Goal: Transaction & Acquisition: Download file/media

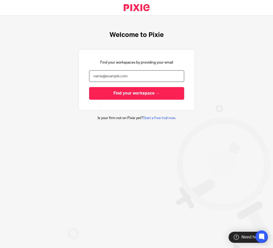
click at [126, 74] on input "email" at bounding box center [136, 76] width 95 height 12
click at [163, 74] on input "email" at bounding box center [136, 76] width 95 height 12
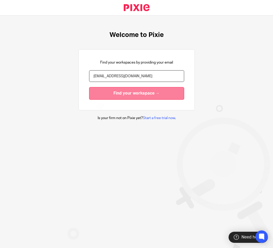
type input "amithraanandh@taxassist.co.uk"
click at [151, 92] on input "Find your workspace →" at bounding box center [136, 93] width 95 height 13
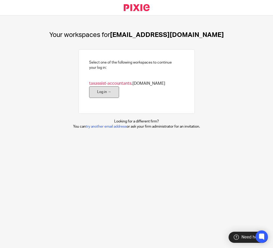
click at [119, 87] on link "Log in →" at bounding box center [104, 92] width 30 height 12
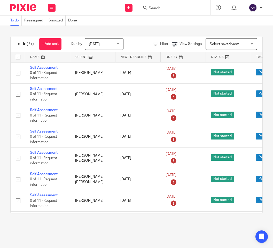
click at [176, 6] on input "Search" at bounding box center [171, 8] width 46 height 5
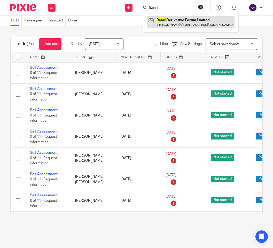
type input "Retail"
click at [181, 20] on link at bounding box center [190, 22] width 87 height 12
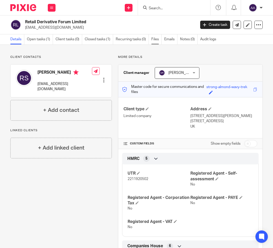
click at [157, 39] on link "Files" at bounding box center [156, 39] width 10 height 10
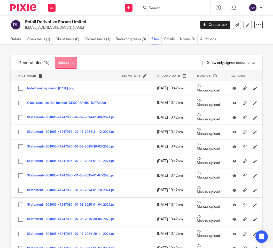
click at [69, 63] on button "Upload file" at bounding box center [66, 63] width 22 height 12
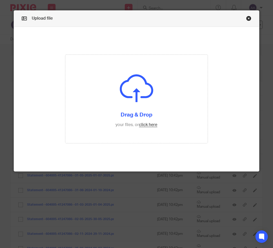
click at [247, 20] on link "Close this dialog window" at bounding box center [248, 19] width 5 height 7
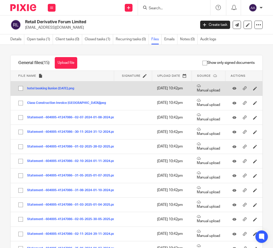
click at [19, 87] on input "checkbox" at bounding box center [21, 88] width 10 height 10
checkbox input "true"
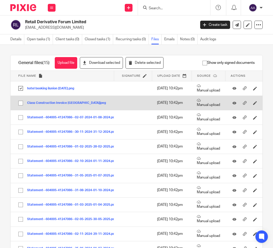
click at [20, 104] on input "checkbox" at bounding box center [21, 103] width 10 height 10
checkbox input "true"
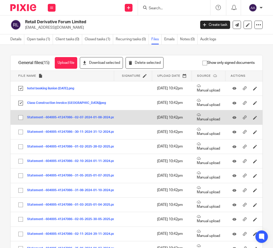
click at [19, 117] on input "checkbox" at bounding box center [21, 118] width 10 height 10
checkbox input "true"
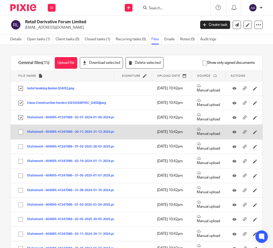
click at [20, 133] on input "checkbox" at bounding box center [21, 132] width 10 height 10
checkbox input "true"
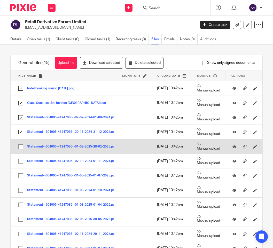
click at [21, 149] on input "checkbox" at bounding box center [21, 147] width 10 height 10
checkbox input "true"
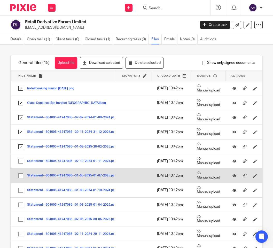
scroll to position [26, 0]
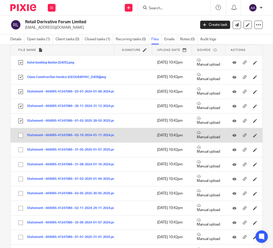
click at [20, 136] on input "checkbox" at bounding box center [21, 135] width 10 height 10
checkbox input "true"
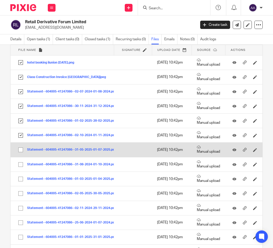
click at [21, 150] on input "checkbox" at bounding box center [21, 150] width 10 height 10
checkbox input "true"
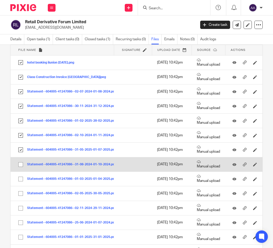
click at [21, 164] on input "checkbox" at bounding box center [21, 165] width 10 height 10
checkbox input "true"
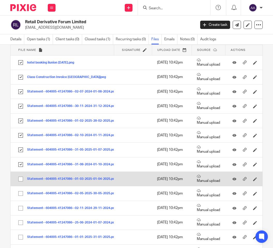
click at [19, 178] on input "checkbox" at bounding box center [21, 179] width 10 height 10
checkbox input "true"
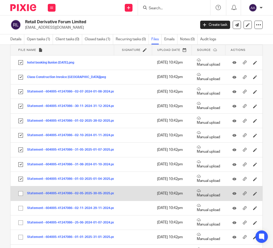
drag, startPoint x: 20, startPoint y: 196, endPoint x: 23, endPoint y: 192, distance: 4.6
click at [21, 194] on input "checkbox" at bounding box center [21, 194] width 10 height 10
checkbox input "true"
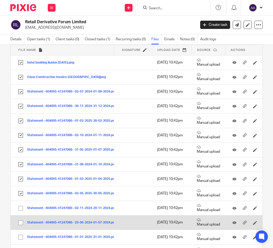
scroll to position [75, 0]
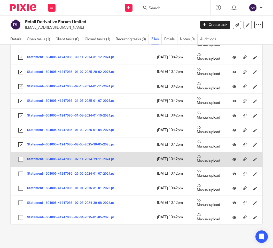
click at [20, 160] on input "checkbox" at bounding box center [21, 159] width 10 height 10
checkbox input "true"
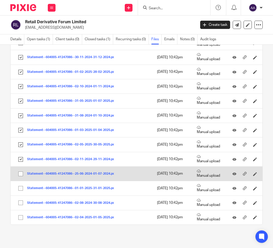
click at [21, 176] on input "checkbox" at bounding box center [21, 174] width 10 height 10
checkbox input "true"
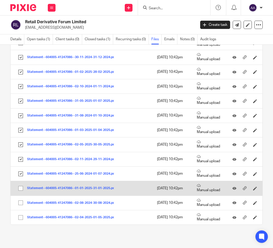
click at [19, 190] on input "checkbox" at bounding box center [21, 188] width 10 height 10
checkbox input "true"
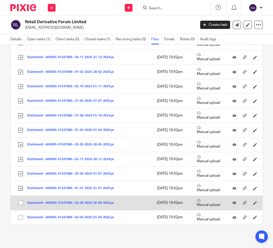
click at [20, 204] on input "checkbox" at bounding box center [21, 203] width 10 height 10
checkbox input "true"
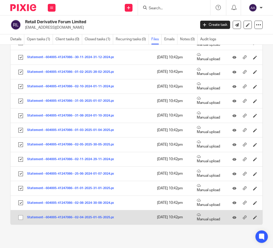
drag, startPoint x: 20, startPoint y: 216, endPoint x: 25, endPoint y: 211, distance: 7.0
click at [20, 215] on input "checkbox" at bounding box center [21, 218] width 10 height 10
checkbox input "true"
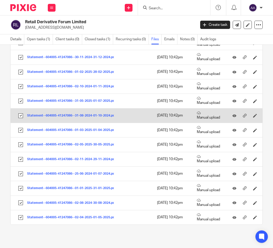
scroll to position [0, 0]
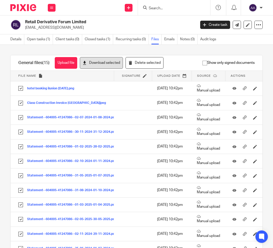
click at [110, 64] on button "Download selected" at bounding box center [101, 63] width 43 height 12
